Goal: Ask a question

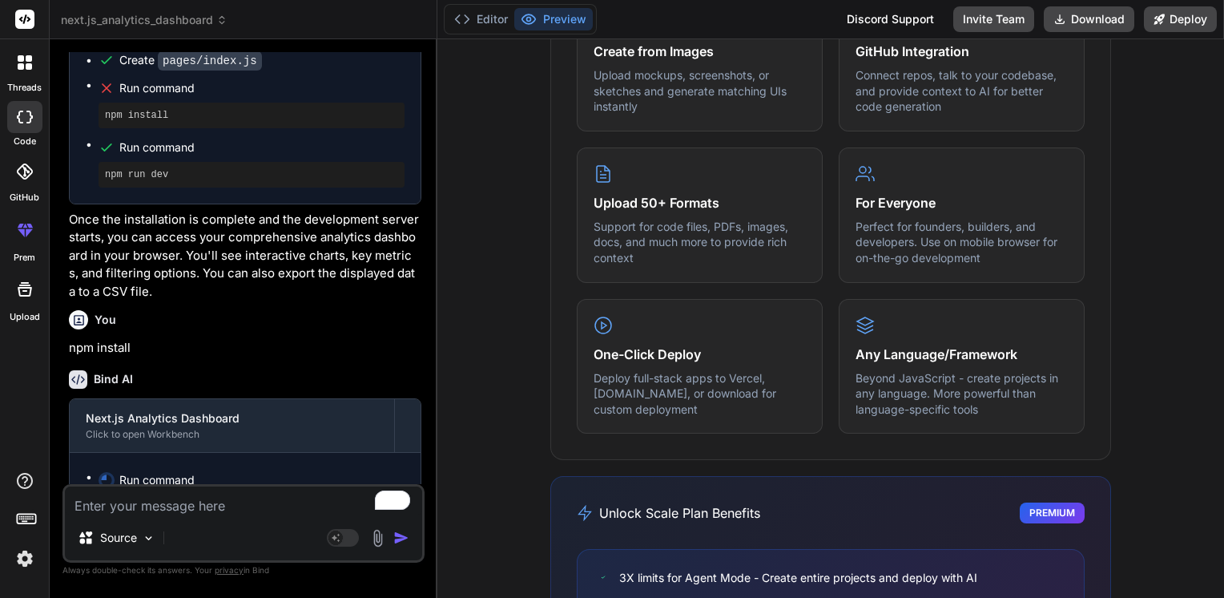
scroll to position [1186, 0]
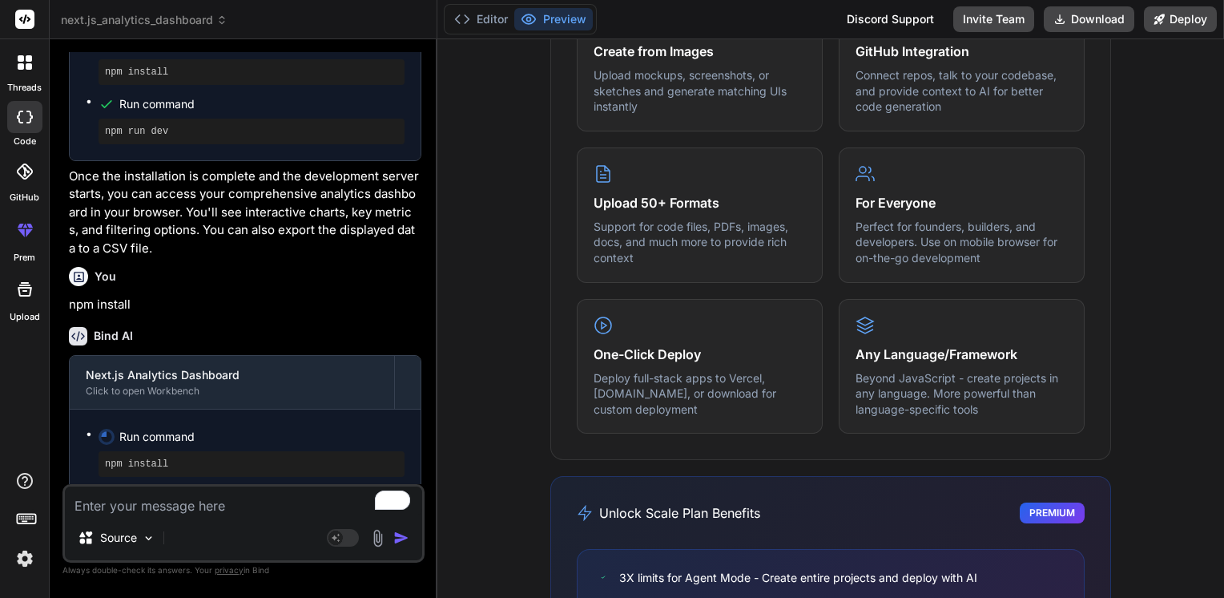
click at [236, 367] on div "Next.js Analytics Dashboard" at bounding box center [232, 375] width 292 height 16
click at [217, 496] on textarea "To enrich screen reader interactions, please activate Accessibility in Grammarl…" at bounding box center [243, 500] width 357 height 29
type textarea "o"
type textarea "x"
type textarea "op"
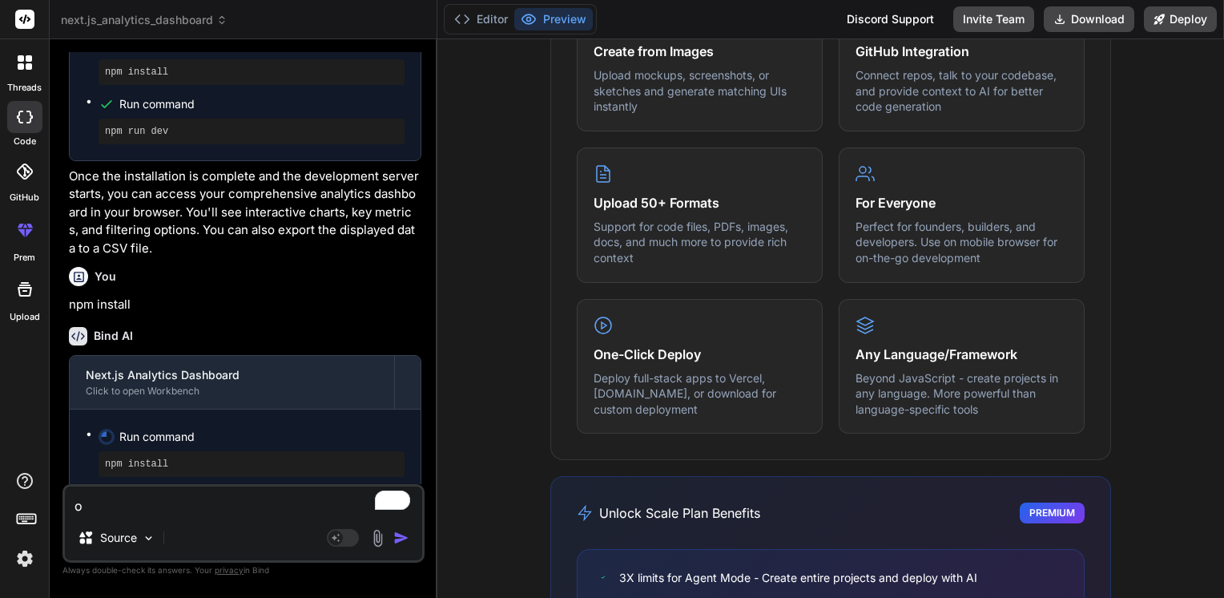
type textarea "x"
type textarea "ope"
type textarea "x"
type textarea "open"
type textarea "x"
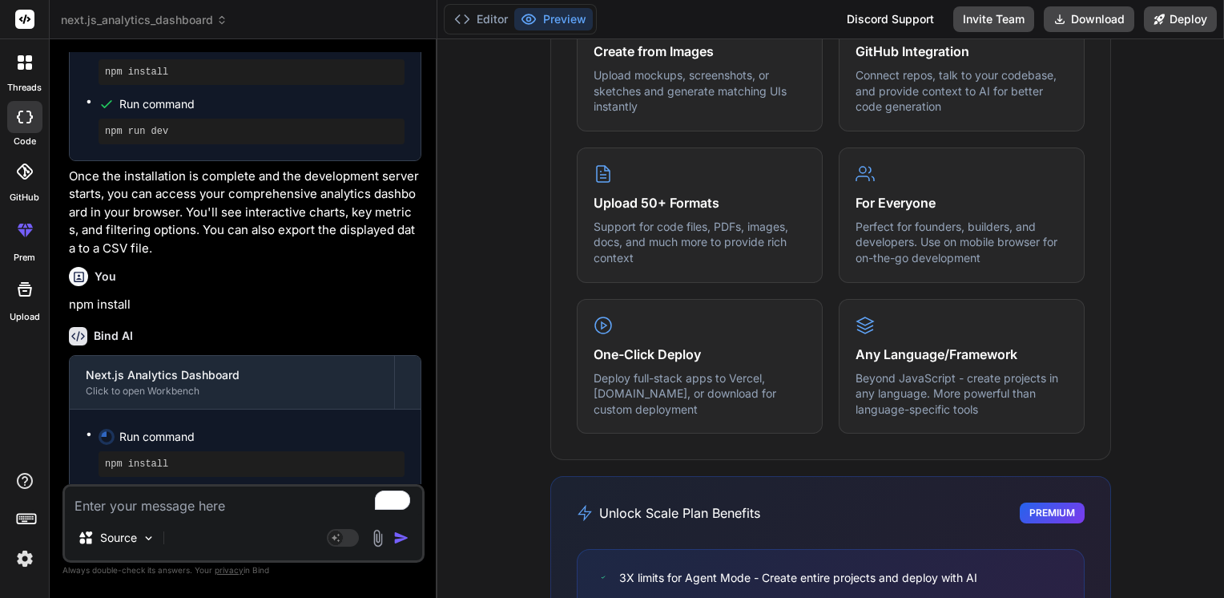
scroll to position [1352, 0]
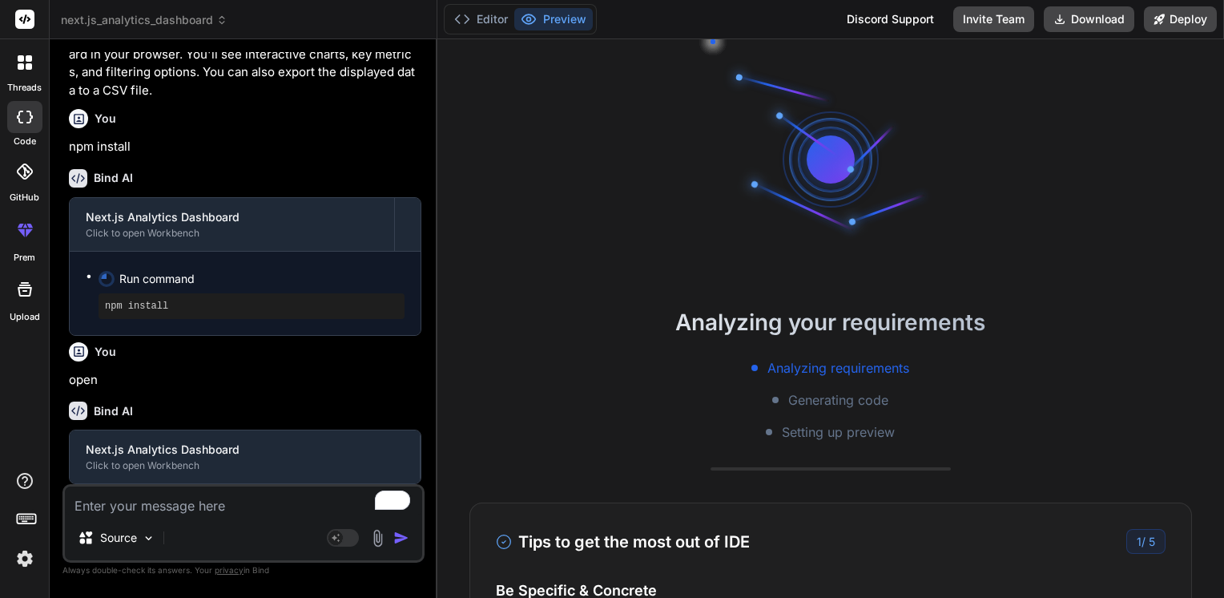
type textarea "x"
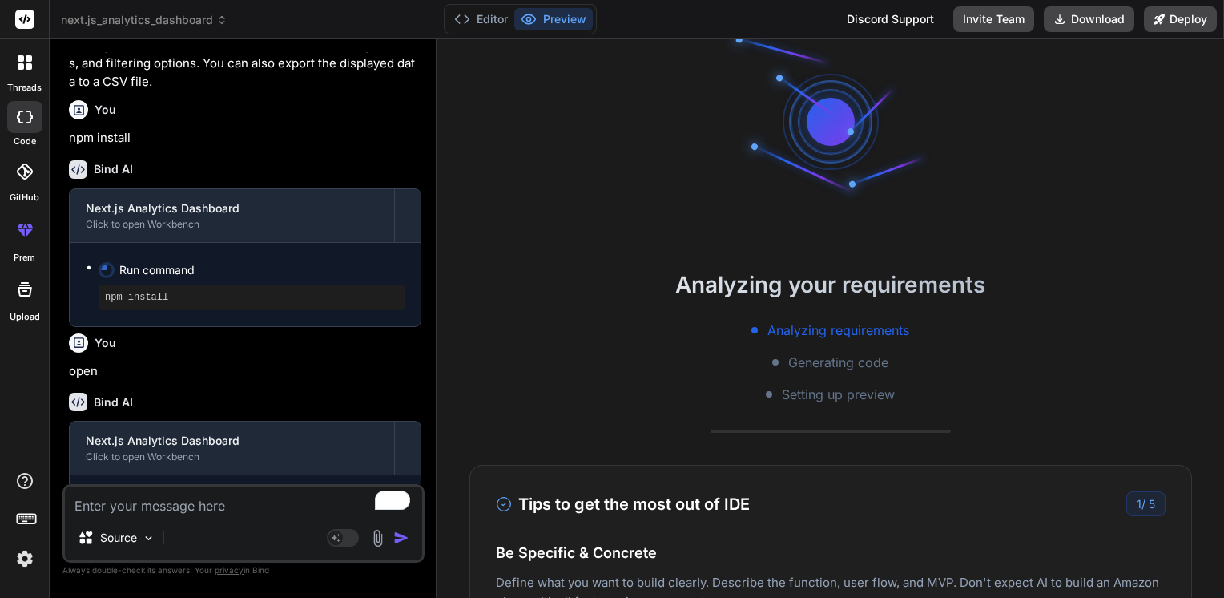
scroll to position [0, 0]
